Goal: Task Accomplishment & Management: Use online tool/utility

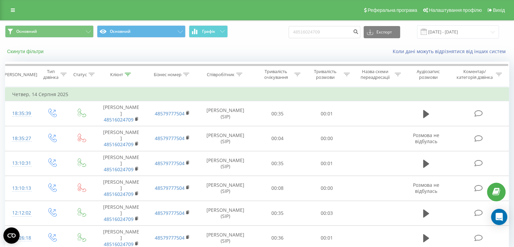
click at [34, 52] on button "Скинути фільтри" at bounding box center [26, 51] width 42 height 6
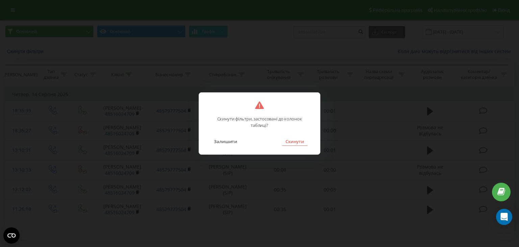
click at [287, 141] on button "Скинути" at bounding box center [294, 141] width 25 height 9
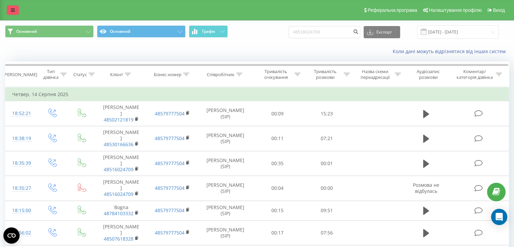
click at [13, 9] on icon at bounding box center [13, 10] width 4 height 5
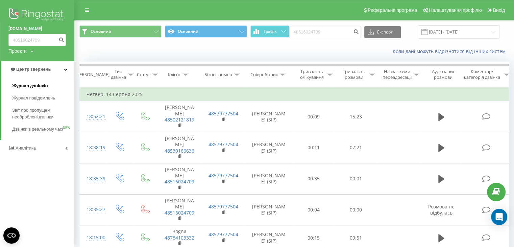
click at [36, 86] on span "Журнал дзвінків" at bounding box center [30, 86] width 36 height 7
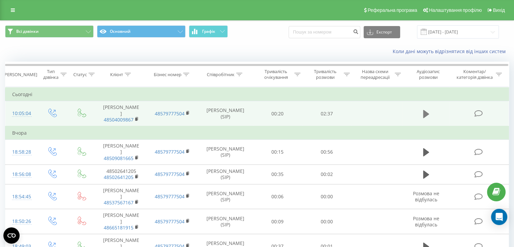
click at [428, 110] on icon at bounding box center [426, 114] width 6 height 8
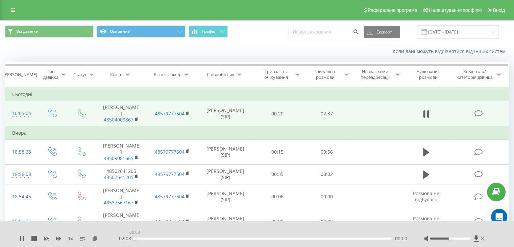
click at [148, 239] on div "00:00" at bounding box center [263, 238] width 257 height 2
click at [157, 239] on div "- 02:01 00:06 00:06" at bounding box center [262, 238] width 290 height 7
click at [167, 238] on div "00:16" at bounding box center [263, 238] width 257 height 2
click at [184, 239] on div "- 01:51 00:17 00:17" at bounding box center [262, 238] width 290 height 7
click at [187, 238] on div "00:26" at bounding box center [263, 238] width 257 height 2
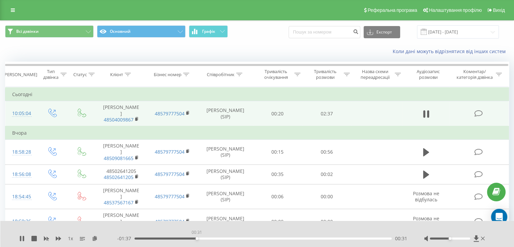
click at [197, 238] on div "00:31" at bounding box center [263, 238] width 257 height 2
click at [192, 238] on div "00:32" at bounding box center [263, 238] width 257 height 2
click at [24, 238] on icon at bounding box center [23, 238] width 1 height 5
drag, startPoint x: 200, startPoint y: 238, endPoint x: 191, endPoint y: 239, distance: 9.5
click at [191, 239] on div "00:28" at bounding box center [191, 238] width 3 height 3
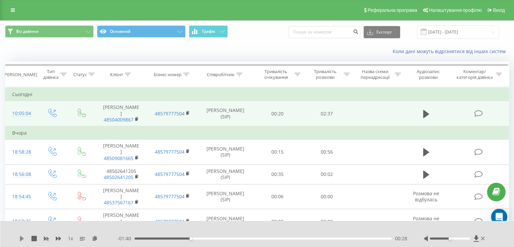
click at [19, 239] on icon at bounding box center [21, 238] width 5 height 5
click at [22, 237] on icon at bounding box center [21, 238] width 5 height 5
drag, startPoint x: 198, startPoint y: 239, endPoint x: 188, endPoint y: 240, distance: 10.3
click at [188, 240] on div "- 01:41 00:26 00:26" at bounding box center [262, 238] width 290 height 7
click at [19, 239] on div "1 x - 01:41 00:26 00:26" at bounding box center [257, 234] width 514 height 26
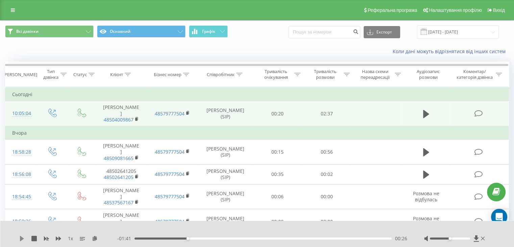
click at [22, 240] on icon at bounding box center [21, 238] width 5 height 5
click at [24, 237] on icon at bounding box center [23, 238] width 1 height 5
click at [23, 239] on icon at bounding box center [21, 238] width 5 height 5
click at [197, 238] on div "00:34" at bounding box center [263, 238] width 257 height 2
click at [21, 237] on icon at bounding box center [20, 238] width 1 height 5
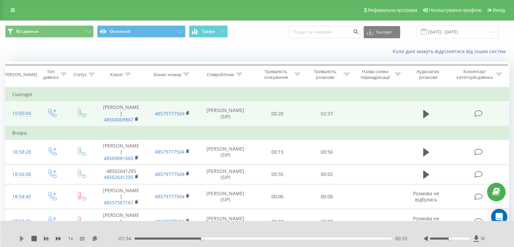
click at [21, 237] on icon at bounding box center [22, 238] width 4 height 5
click at [193, 239] on div "00:34" at bounding box center [263, 238] width 257 height 2
click at [19, 239] on icon at bounding box center [21, 238] width 5 height 5
click at [484, 237] on icon at bounding box center [483, 238] width 4 height 4
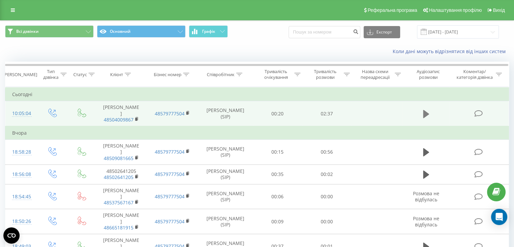
click at [424, 110] on icon at bounding box center [426, 114] width 6 height 8
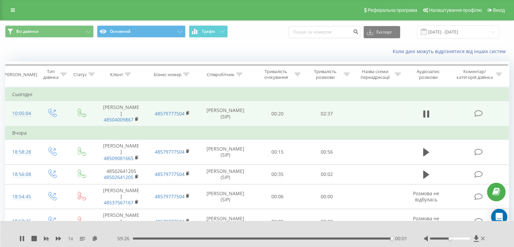
click at [335, 237] on div "00:01" at bounding box center [262, 238] width 259 height 2
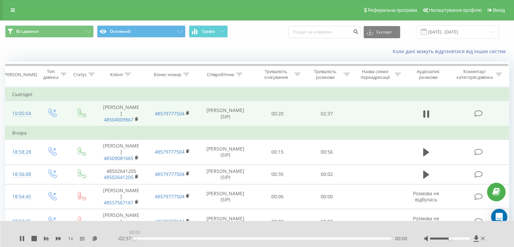
click at [329, 239] on div "00:00" at bounding box center [263, 238] width 257 height 2
click at [136, 239] on div "00:00" at bounding box center [134, 238] width 3 height 3
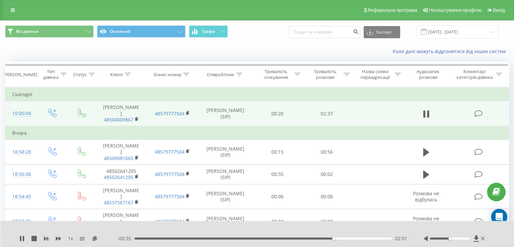
click at [343, 238] on div "02:01" at bounding box center [263, 238] width 257 height 2
click at [19, 237] on icon at bounding box center [21, 238] width 5 height 5
click at [483, 238] on icon at bounding box center [483, 238] width 4 height 4
